Goal: Find specific page/section: Find specific page/section

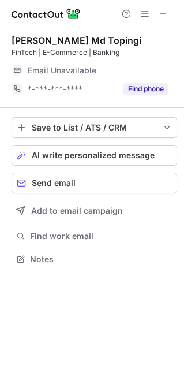
scroll to position [251, 184]
